Goal: Information Seeking & Learning: Learn about a topic

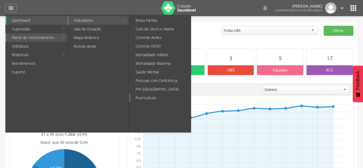
click at [159, 98] on link "Puericultura" at bounding box center [160, 98] width 60 height 9
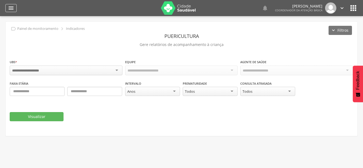
click at [12, 8] on icon "" at bounding box center [11, 8] width 6 height 6
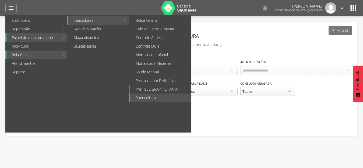
click at [153, 87] on link "Pré-[GEOGRAPHIC_DATA]" at bounding box center [160, 89] width 60 height 9
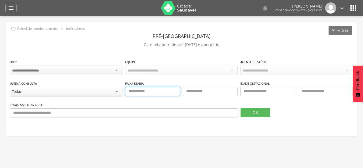
click at [149, 90] on input "text" at bounding box center [152, 91] width 55 height 9
type input "**"
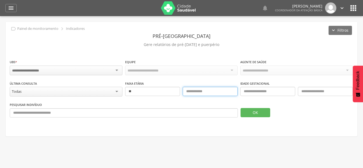
click at [209, 89] on input "text" at bounding box center [210, 91] width 55 height 9
type input "**"
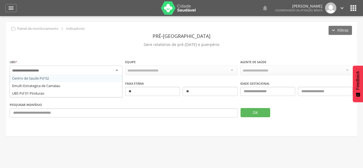
click at [31, 72] on input "select-one" at bounding box center [29, 70] width 35 height 5
drag, startPoint x: 36, startPoint y: 93, endPoint x: 95, endPoint y: 92, distance: 59.1
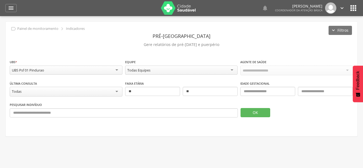
click at [179, 72] on div "Todas Equipes" at bounding box center [181, 70] width 113 height 9
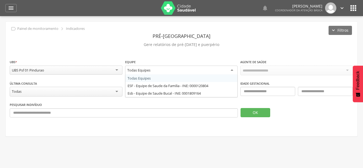
click at [316, 130] on div "**********" at bounding box center [181, 79] width 351 height 115
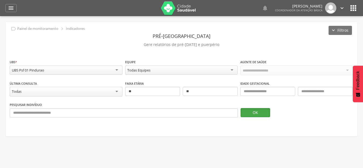
click at [251, 112] on button "OK" at bounding box center [255, 112] width 30 height 9
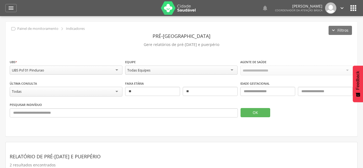
scroll to position [120, 0]
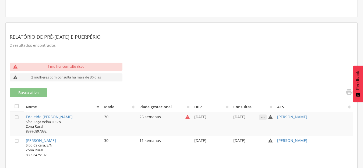
click at [262, 116] on icon "" at bounding box center [263, 117] width 8 height 5
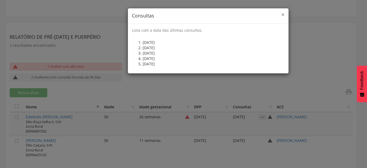
click at [282, 15] on span "×" at bounding box center [282, 15] width 3 height 8
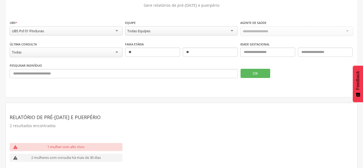
scroll to position [0, 0]
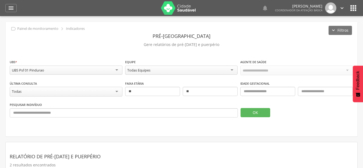
click at [349, 10] on icon "" at bounding box center [353, 8] width 9 height 9
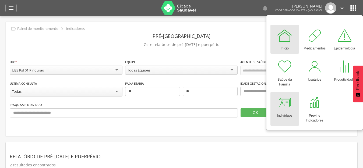
click at [287, 107] on div at bounding box center [284, 103] width 16 height 16
